Goal: Task Accomplishment & Management: Complete application form

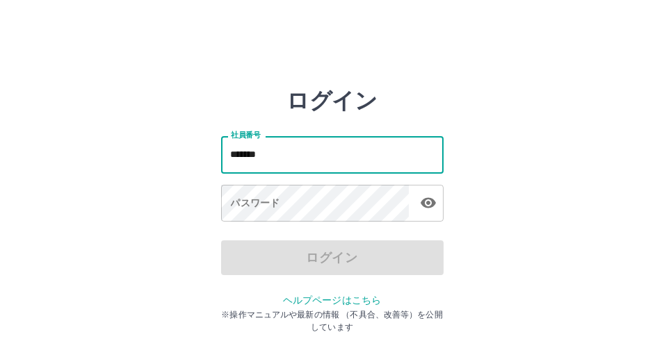
type input "*******"
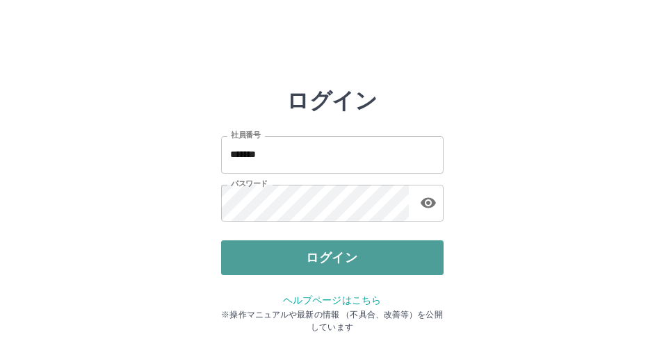
click at [293, 270] on button "ログイン" at bounding box center [332, 258] width 223 height 35
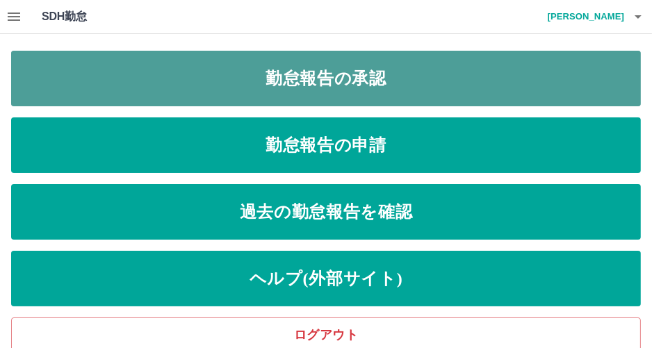
click at [172, 101] on link "勤怠報告の承認" at bounding box center [326, 79] width 630 height 56
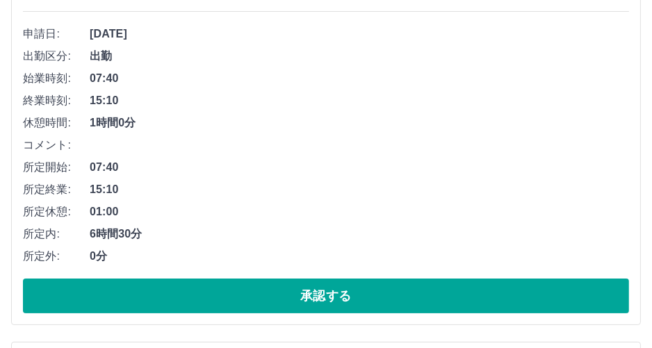
scroll to position [139, 0]
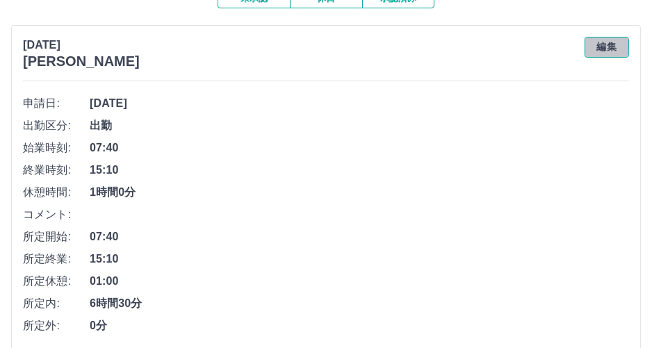
click at [626, 51] on button "編集" at bounding box center [607, 47] width 45 height 21
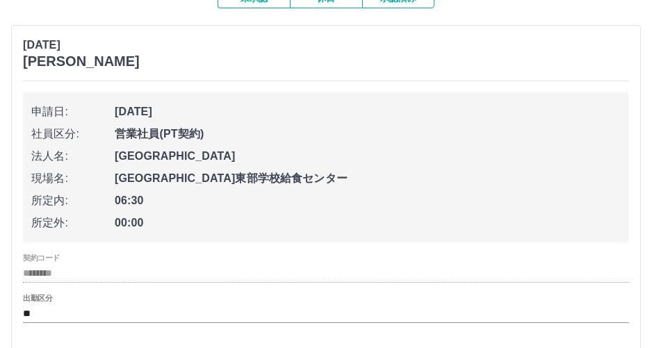
scroll to position [0, 0]
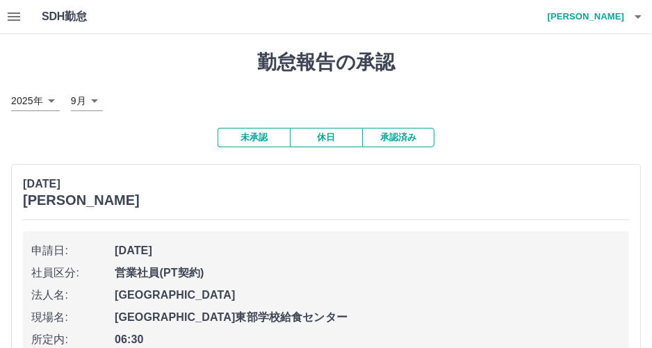
click at [13, 15] on icon "button" at bounding box center [14, 16] width 17 height 17
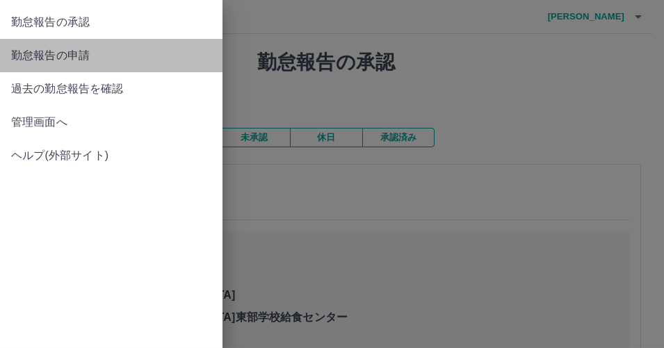
click at [33, 54] on span "勤怠報告の申請" at bounding box center [111, 55] width 200 height 17
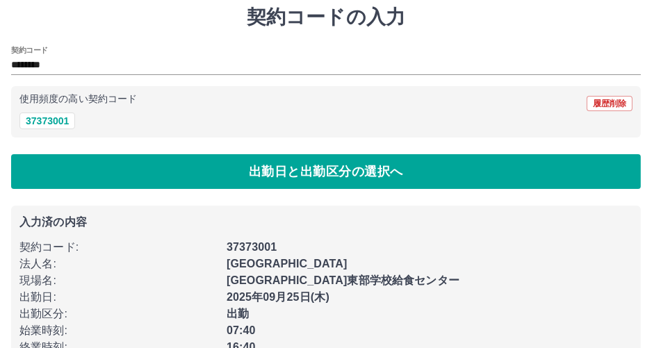
scroll to position [28, 0]
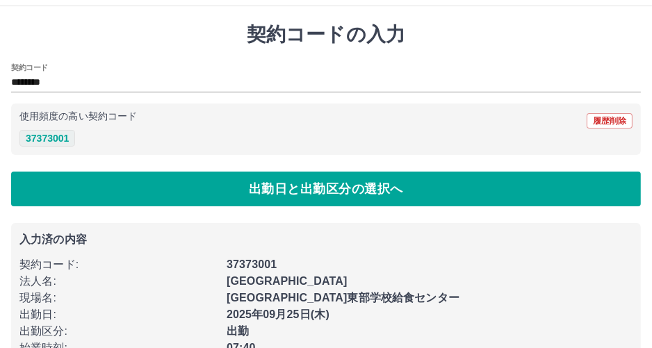
click at [64, 139] on button "37373001" at bounding box center [47, 138] width 56 height 17
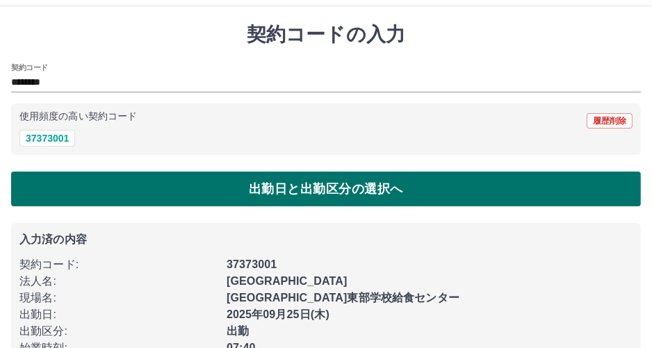
click at [117, 191] on button "出勤日と出勤区分の選択へ" at bounding box center [326, 189] width 630 height 35
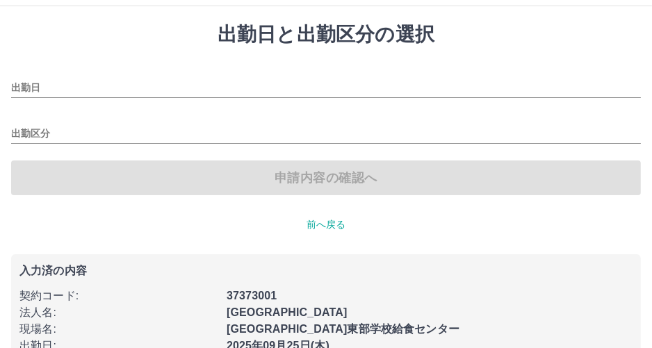
type input "**********"
type input "**"
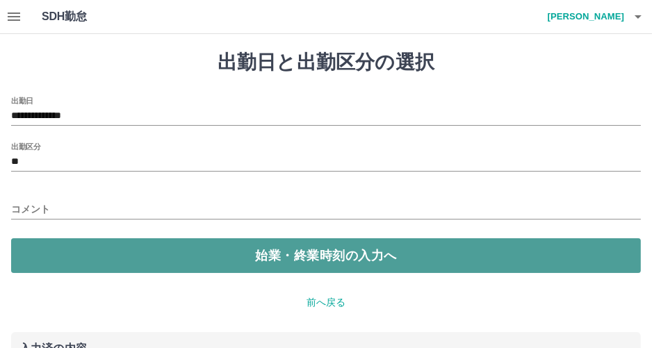
click at [111, 250] on button "始業・終業時刻の入力へ" at bounding box center [326, 256] width 630 height 35
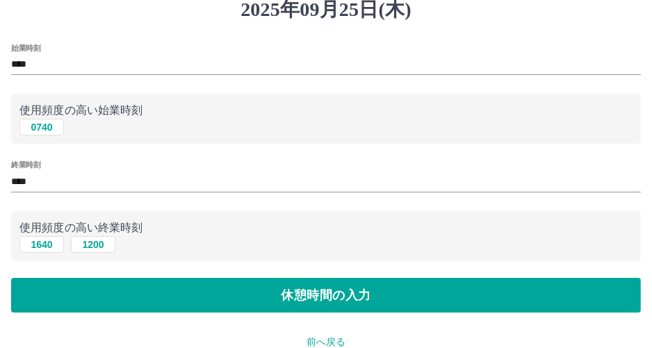
scroll to position [69, 0]
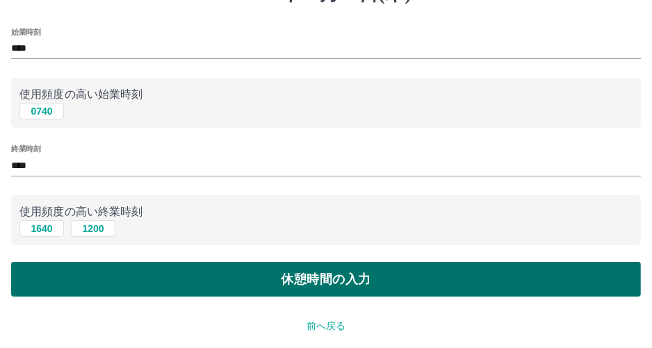
click at [209, 288] on button "休憩時間の入力" at bounding box center [326, 279] width 630 height 35
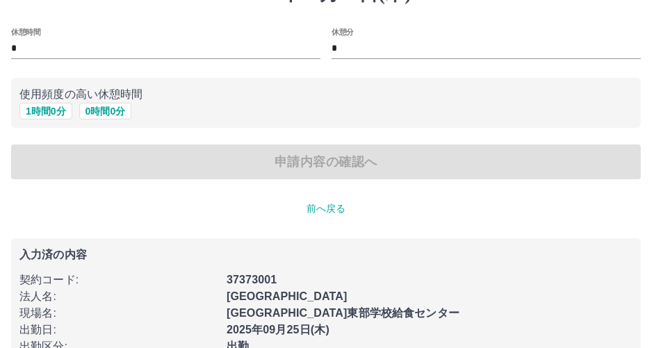
type input "*"
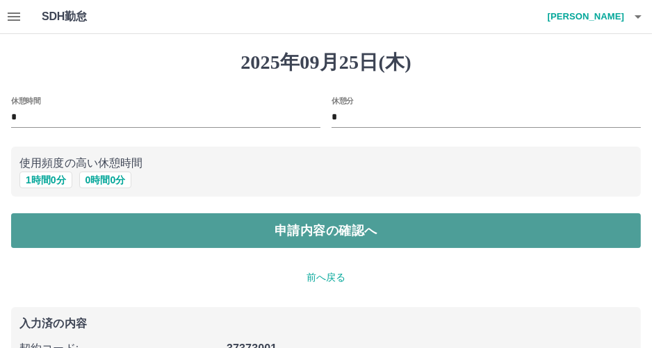
click at [111, 227] on button "申請内容の確認へ" at bounding box center [326, 230] width 630 height 35
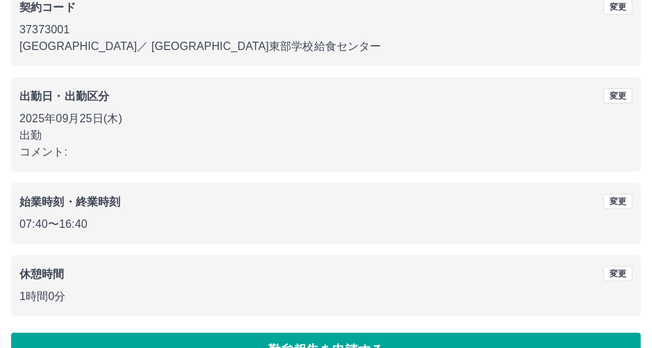
scroll to position [171, 0]
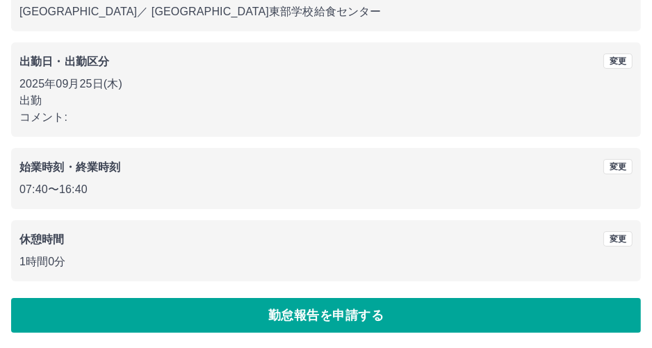
click at [183, 307] on button "勤怠報告を申請する" at bounding box center [326, 315] width 630 height 35
click at [119, 277] on div "休憩時間 変更 1時間0分" at bounding box center [326, 250] width 630 height 61
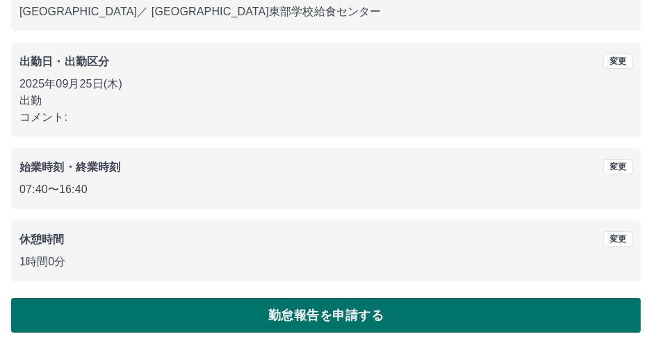
click at [346, 317] on button "勤怠報告を申請する" at bounding box center [326, 315] width 630 height 35
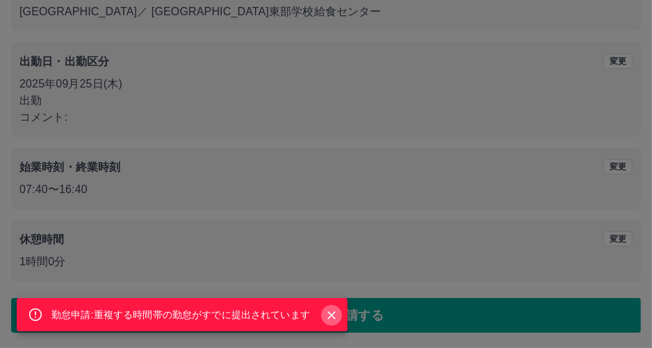
click at [334, 309] on button "Close" at bounding box center [331, 315] width 21 height 21
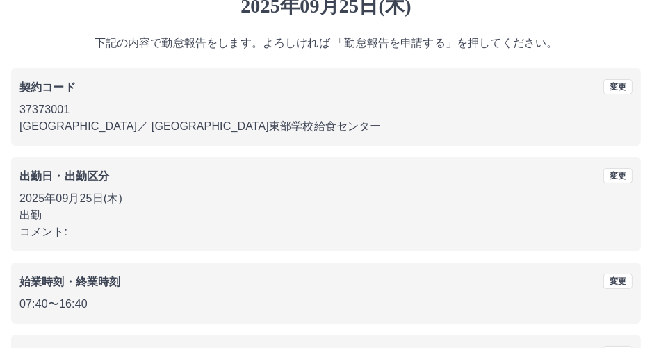
scroll to position [0, 0]
